Goal: Find specific page/section: Find specific page/section

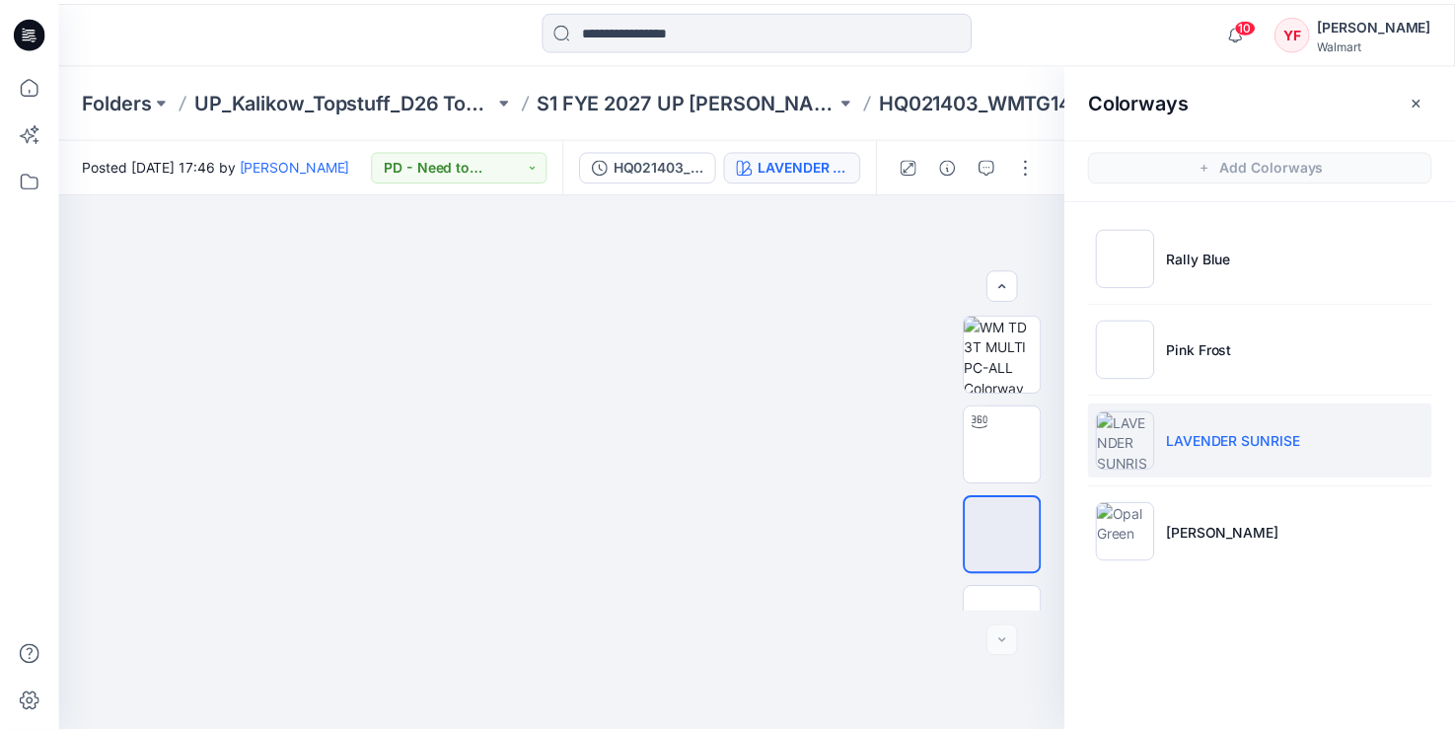
scroll to position [235, 0]
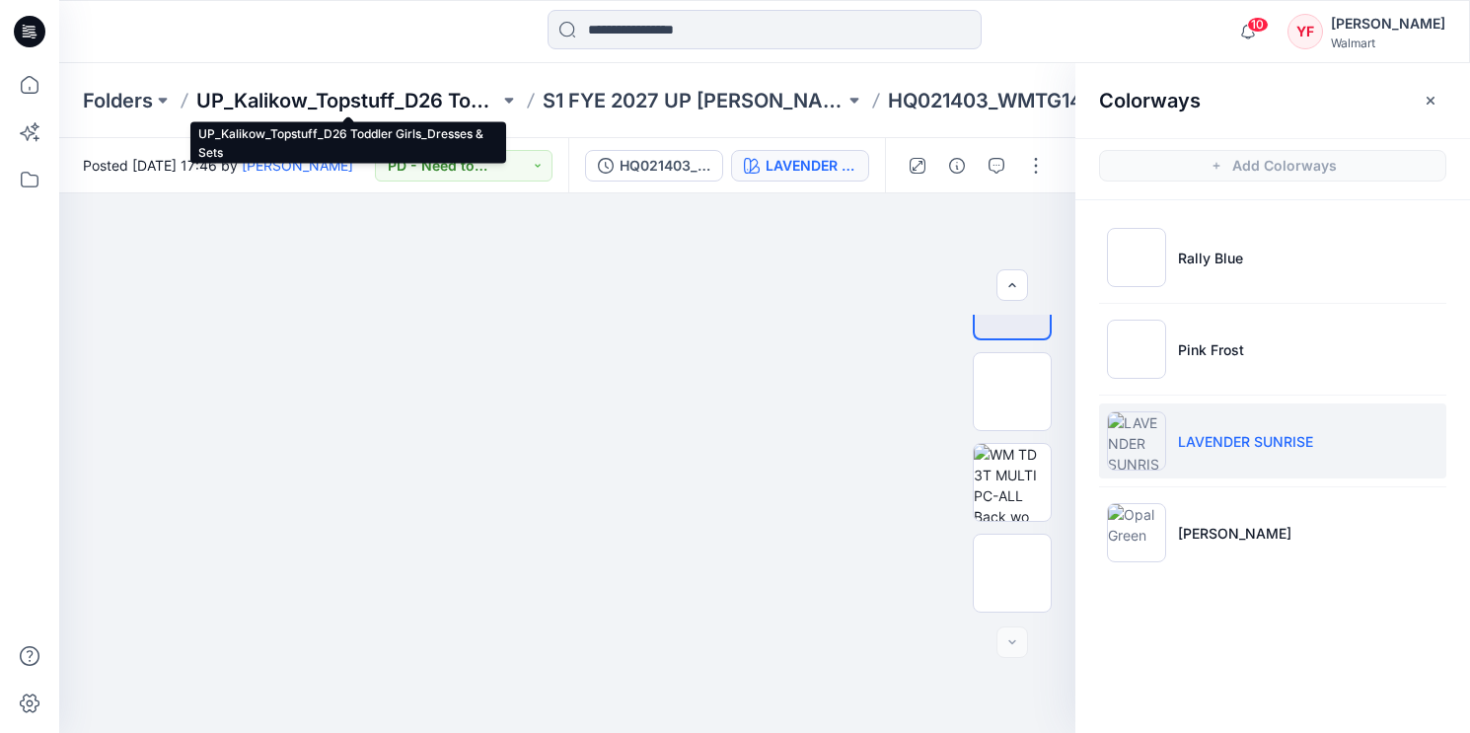
click at [458, 106] on p "UP_Kalikow_Topstuff_D26 Toddler Girls_Dresses & Sets" at bounding box center [347, 101] width 303 height 28
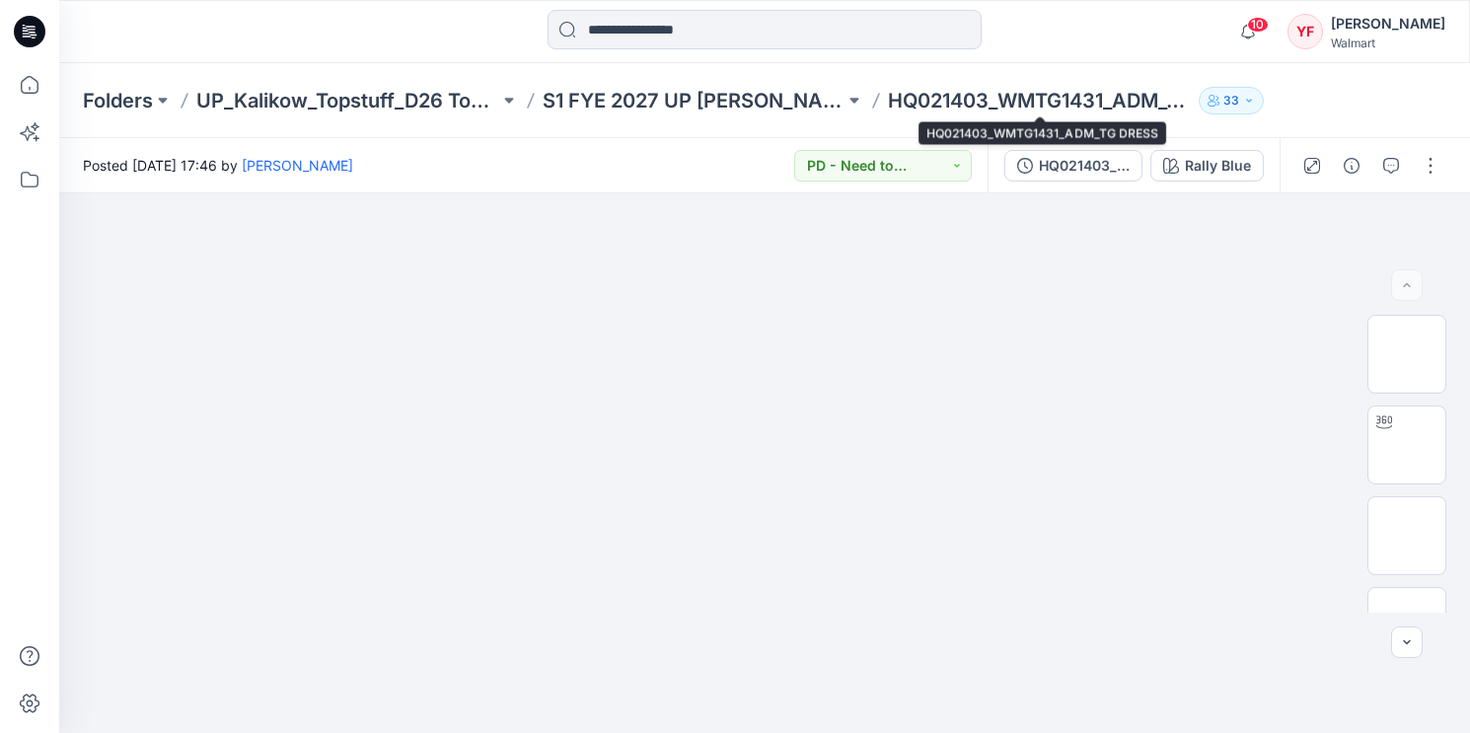
click at [934, 99] on p "HQ021403_WMTG1431_ADM_TG DRESS" at bounding box center [1039, 101] width 303 height 28
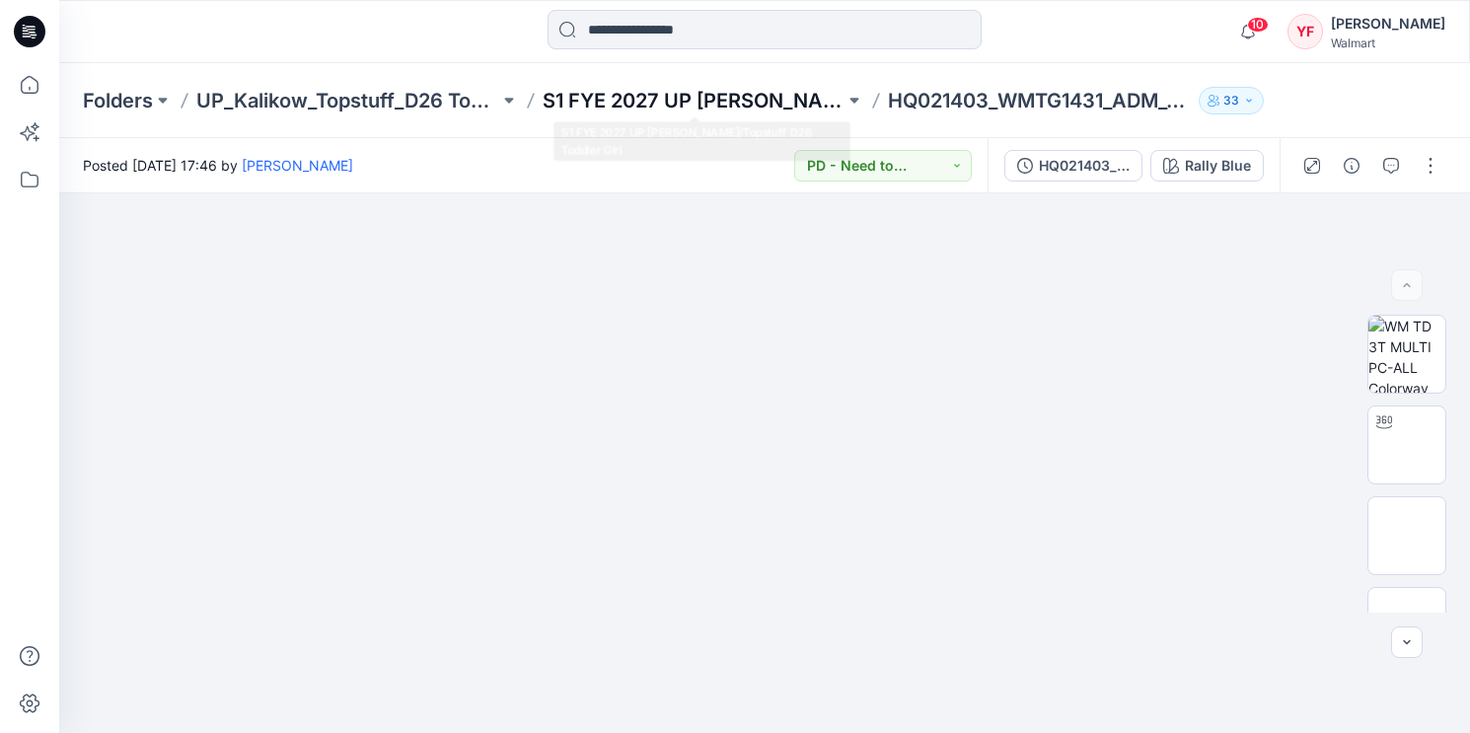
click at [764, 103] on p "S1 FYE 2027 UP [PERSON_NAME]/Topstuff D26 Toddler Girl" at bounding box center [694, 101] width 303 height 28
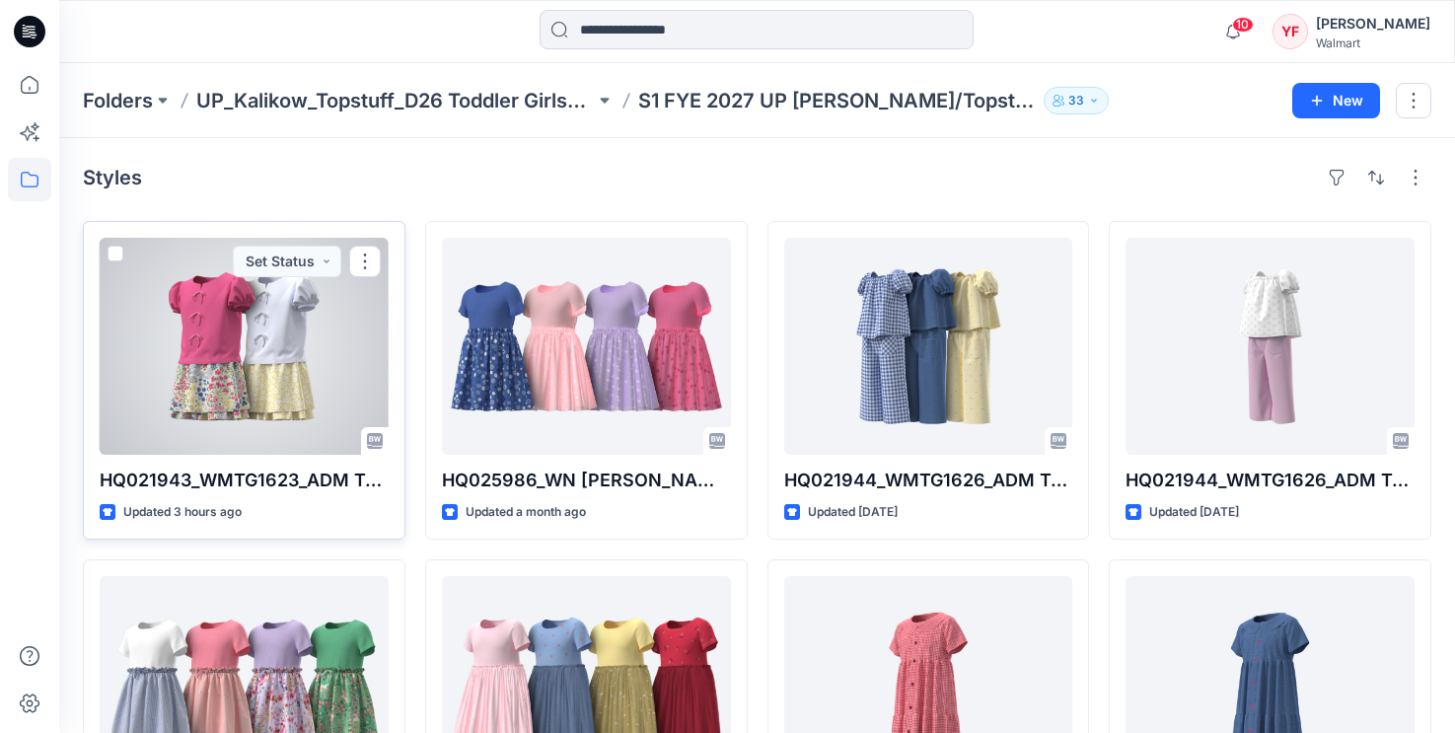
click at [358, 365] on div at bounding box center [244, 346] width 289 height 217
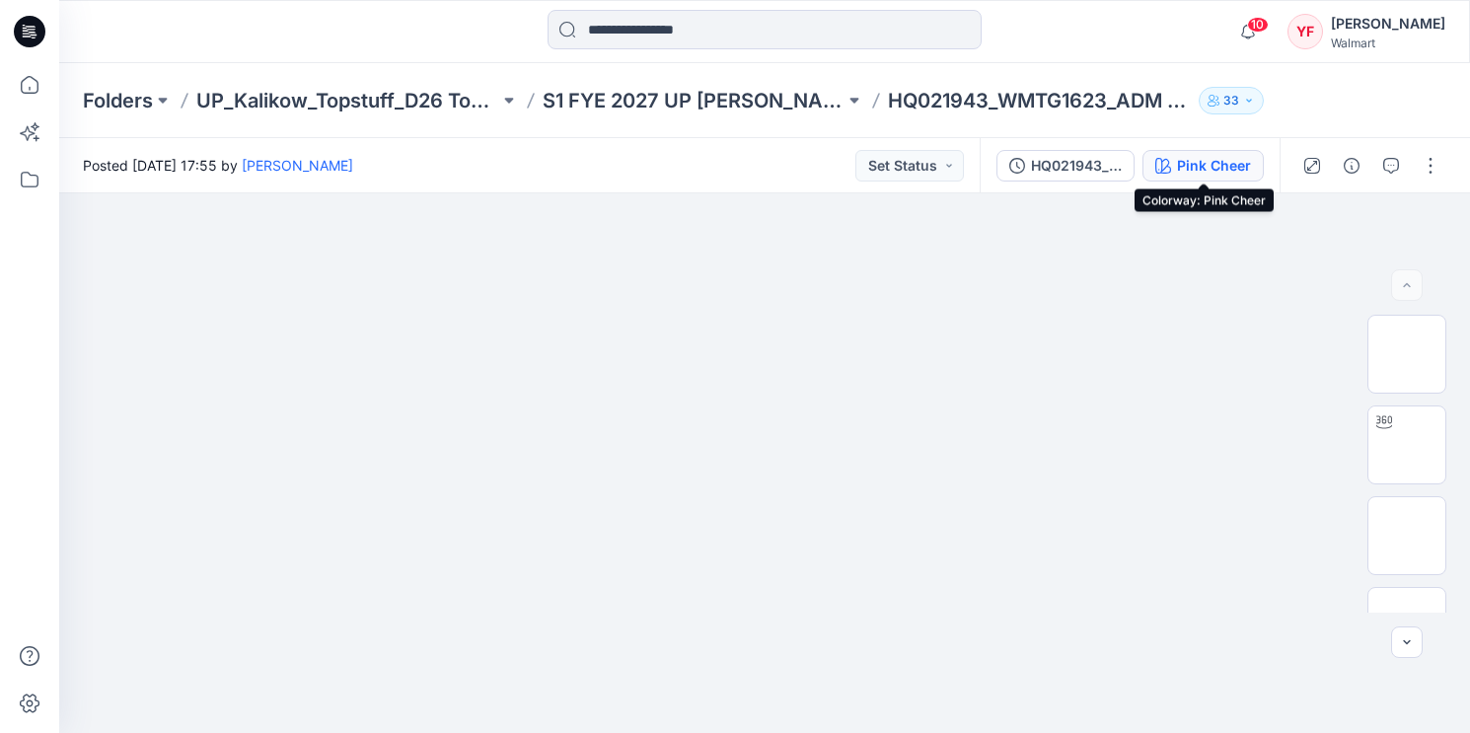
click at [1213, 159] on div "Pink Cheer" at bounding box center [1214, 166] width 74 height 22
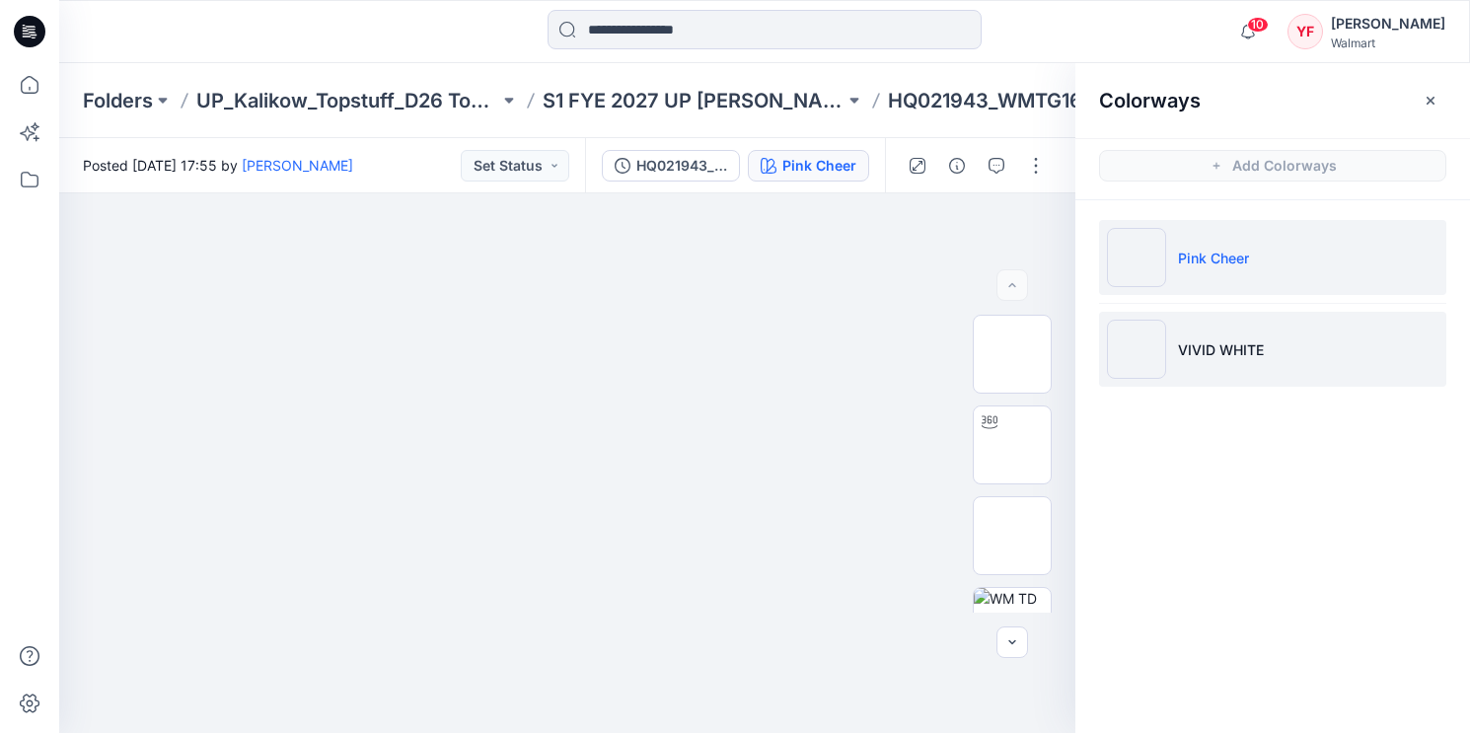
click at [1173, 345] on li "VIVID WHITE" at bounding box center [1272, 349] width 347 height 75
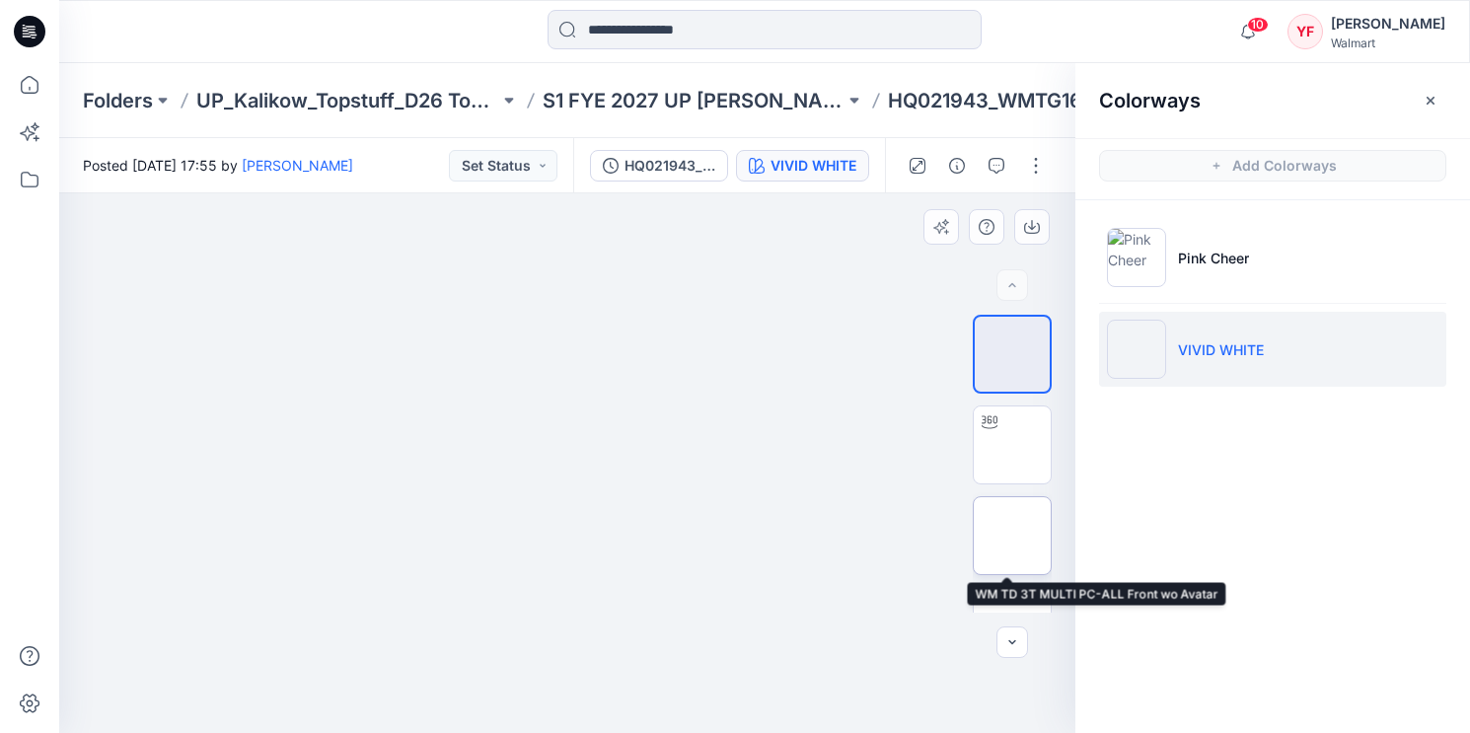
click at [1012, 536] on img at bounding box center [1012, 536] width 0 height 0
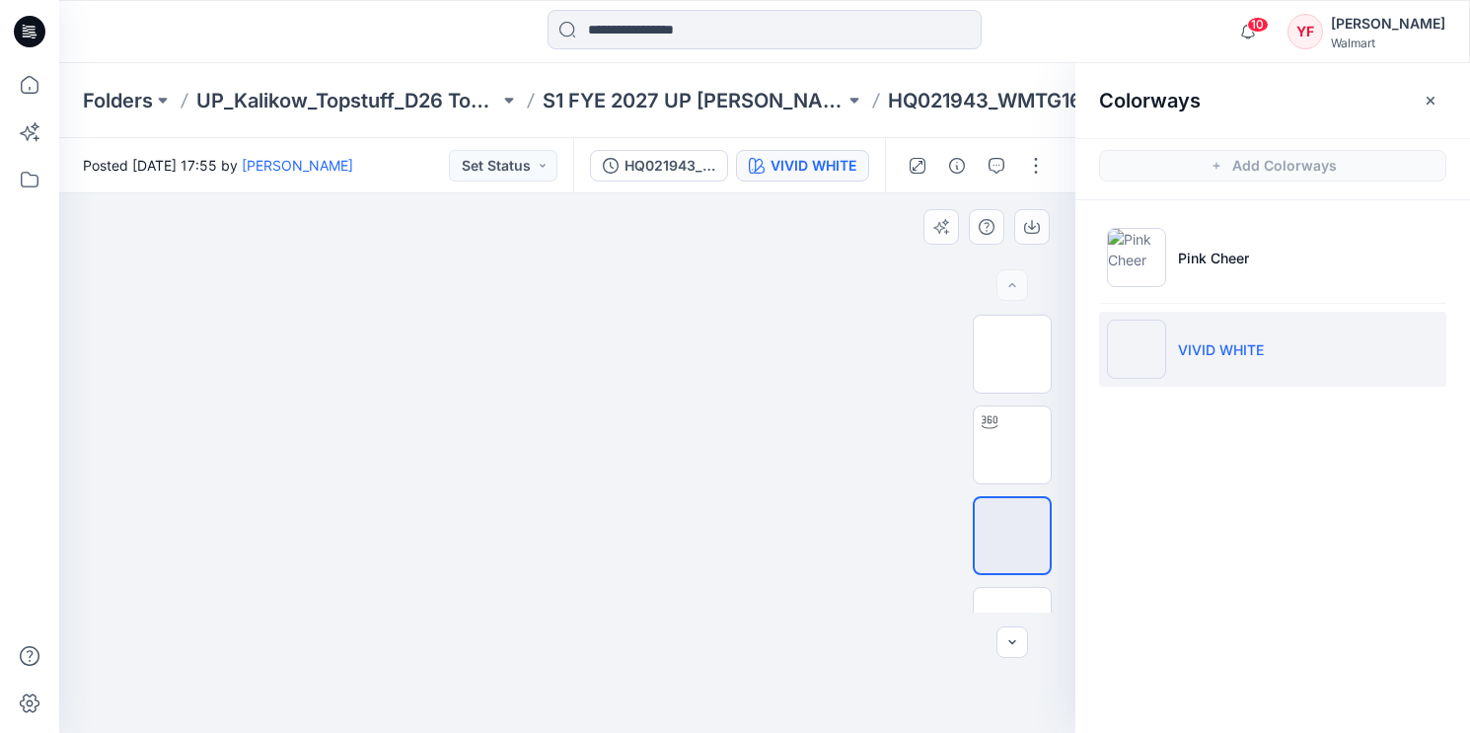
drag, startPoint x: 757, startPoint y: 323, endPoint x: 739, endPoint y: 427, distance: 106.1
click at [739, 98] on img at bounding box center [567, 98] width 941 height 0
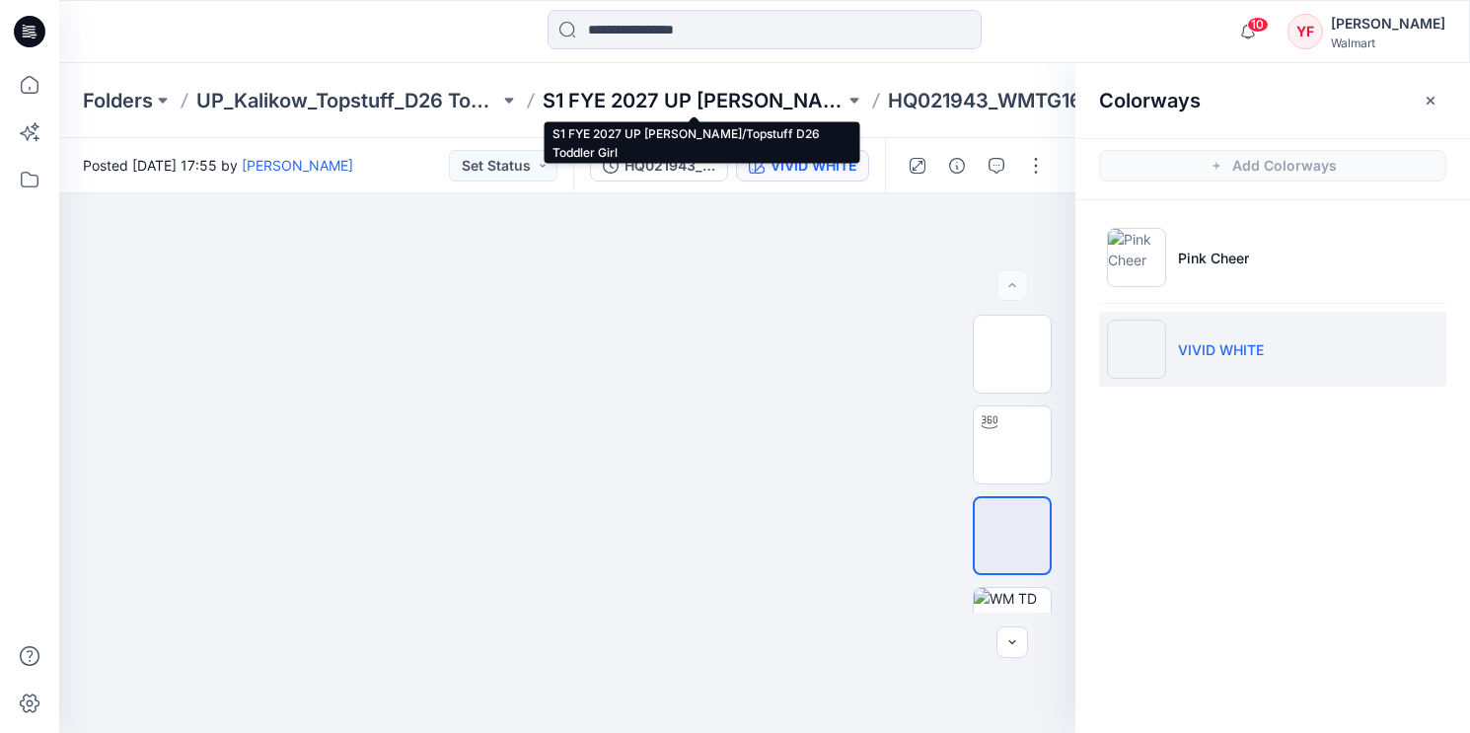
click at [610, 91] on p "S1 FYE 2027 UP [PERSON_NAME]/Topstuff D26 Toddler Girl" at bounding box center [694, 101] width 303 height 28
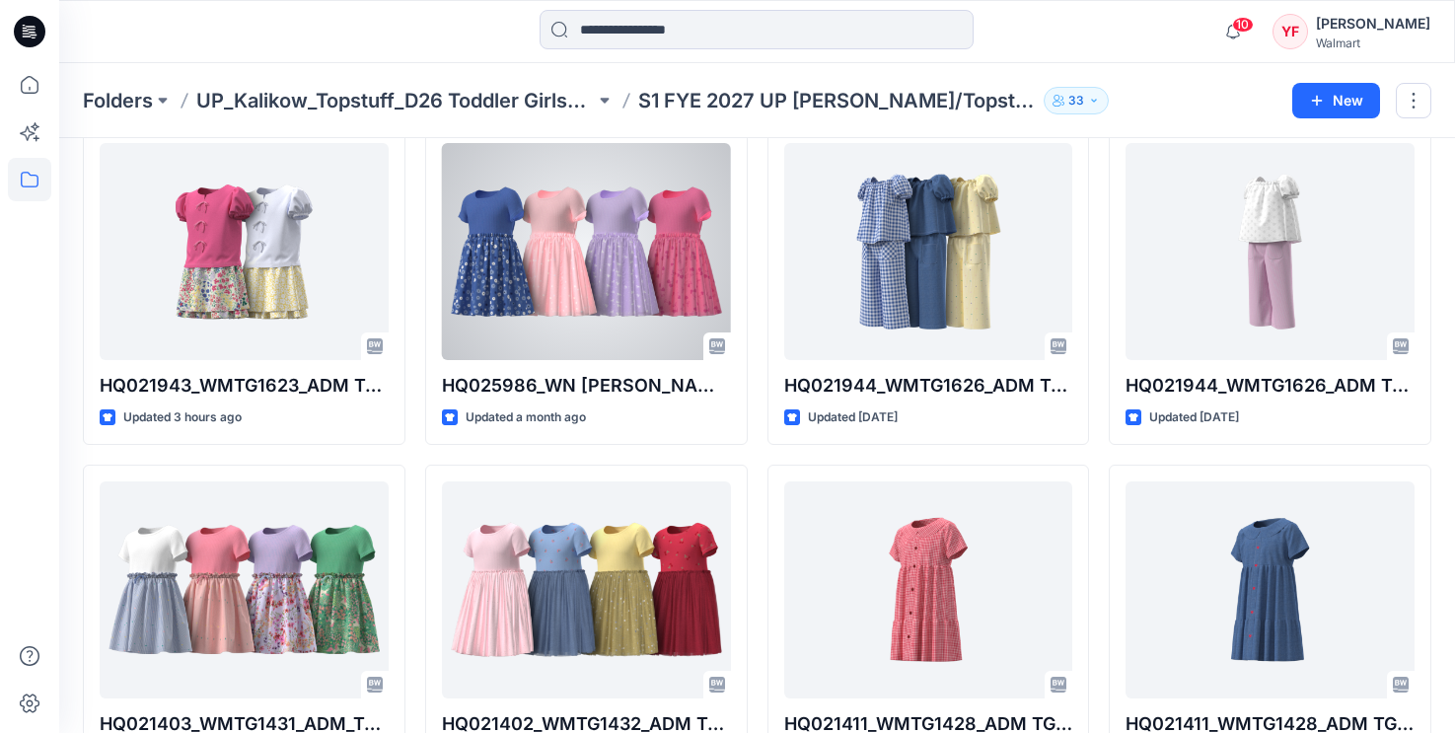
scroll to position [132, 0]
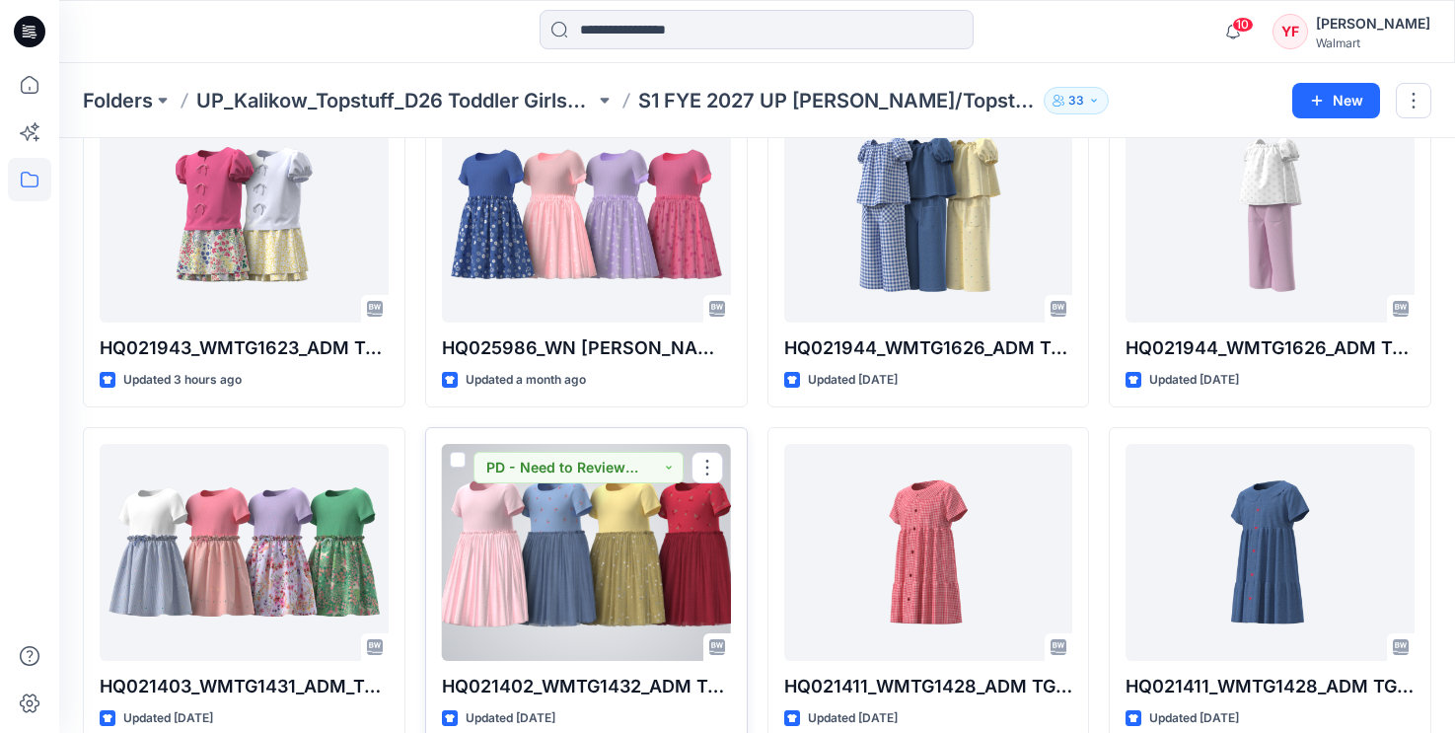
click at [652, 548] on div at bounding box center [586, 552] width 289 height 217
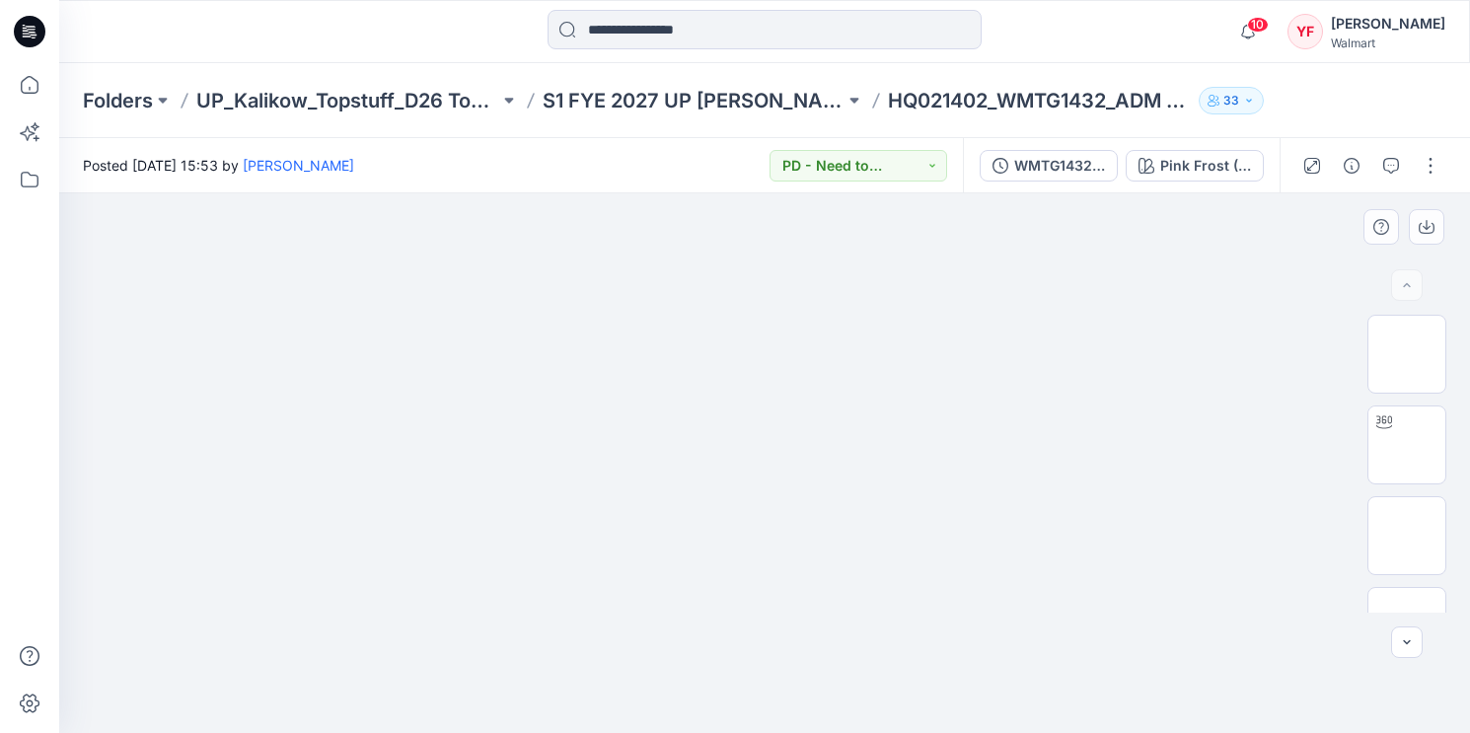
drag, startPoint x: 1155, startPoint y: 316, endPoint x: 982, endPoint y: 387, distance: 187.6
click at [982, 193] on img at bounding box center [764, 193] width 986 height 0
